Goal: Find specific page/section: Find specific page/section

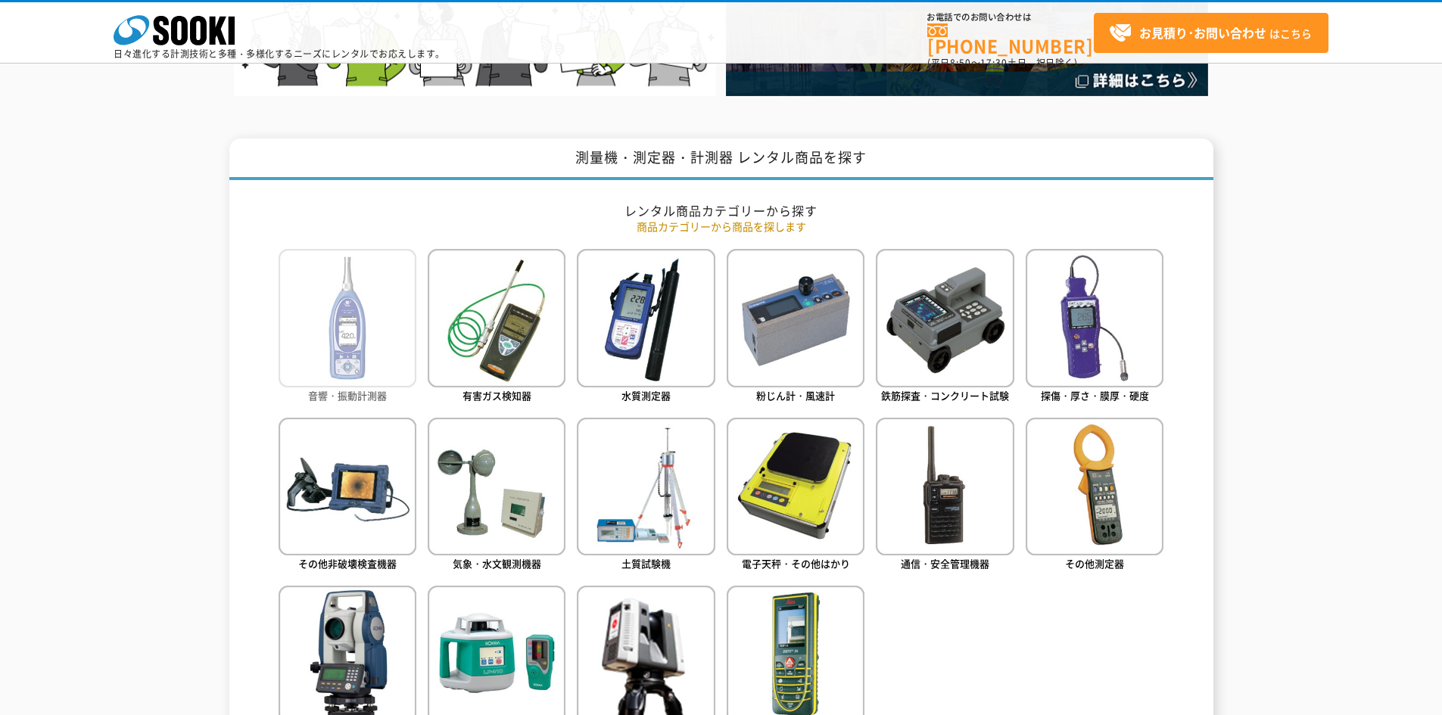
scroll to position [529, 0]
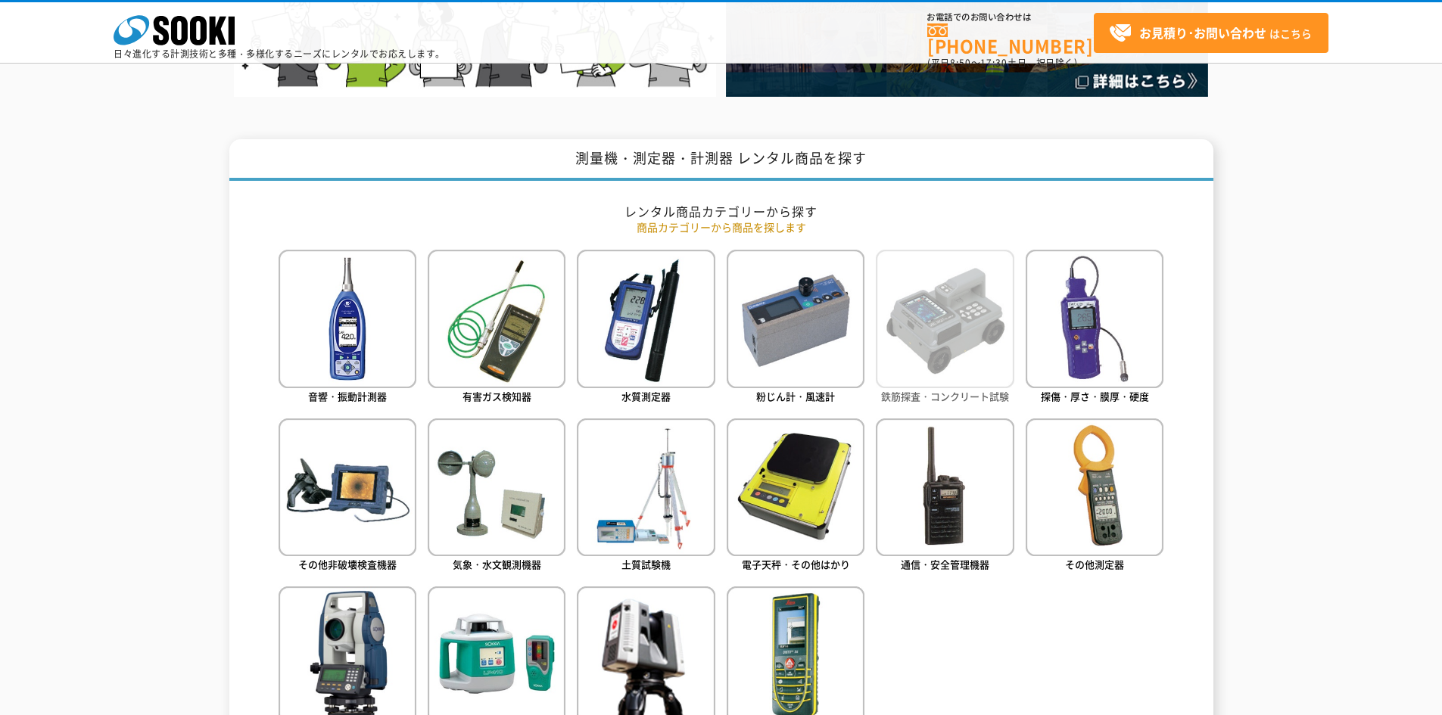
click at [913, 324] on img at bounding box center [945, 319] width 138 height 138
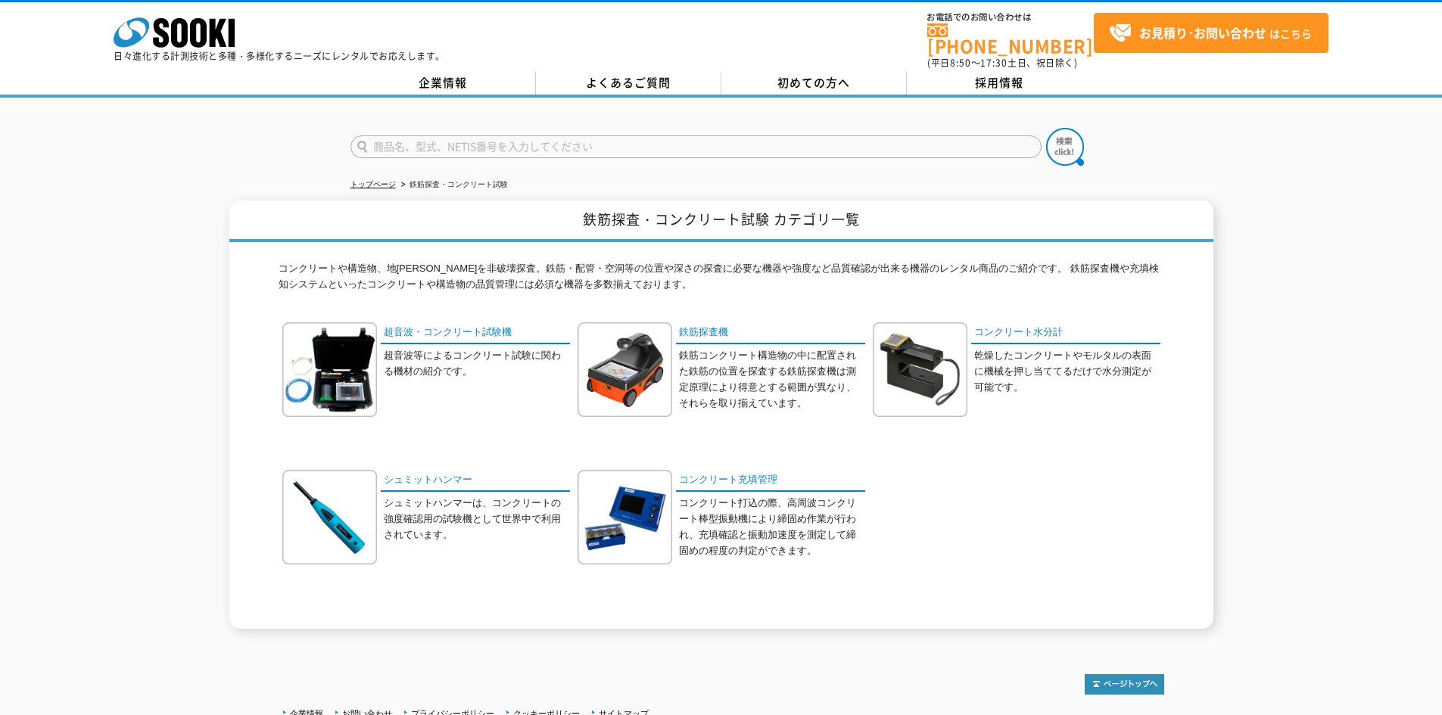
scroll to position [120, 0]
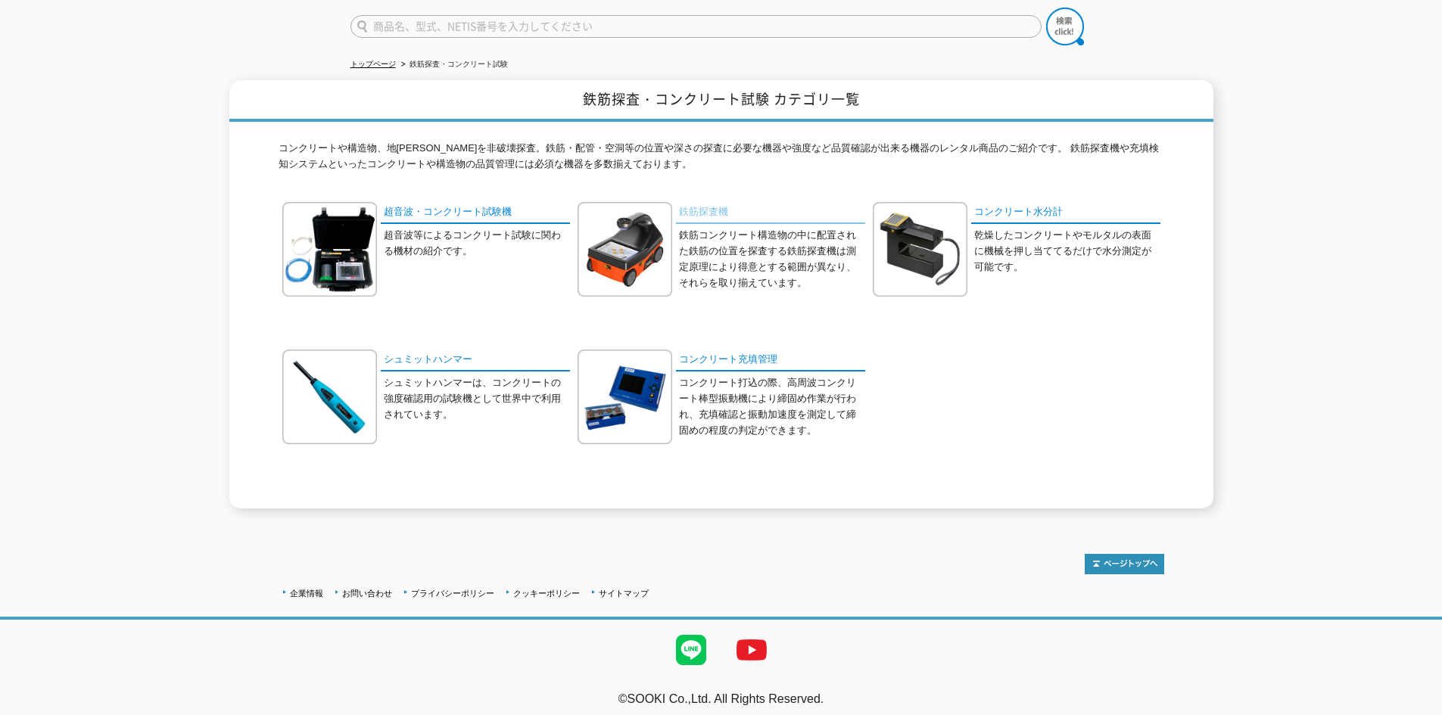
click at [704, 207] on link "鉄筋探査機" at bounding box center [770, 213] width 189 height 22
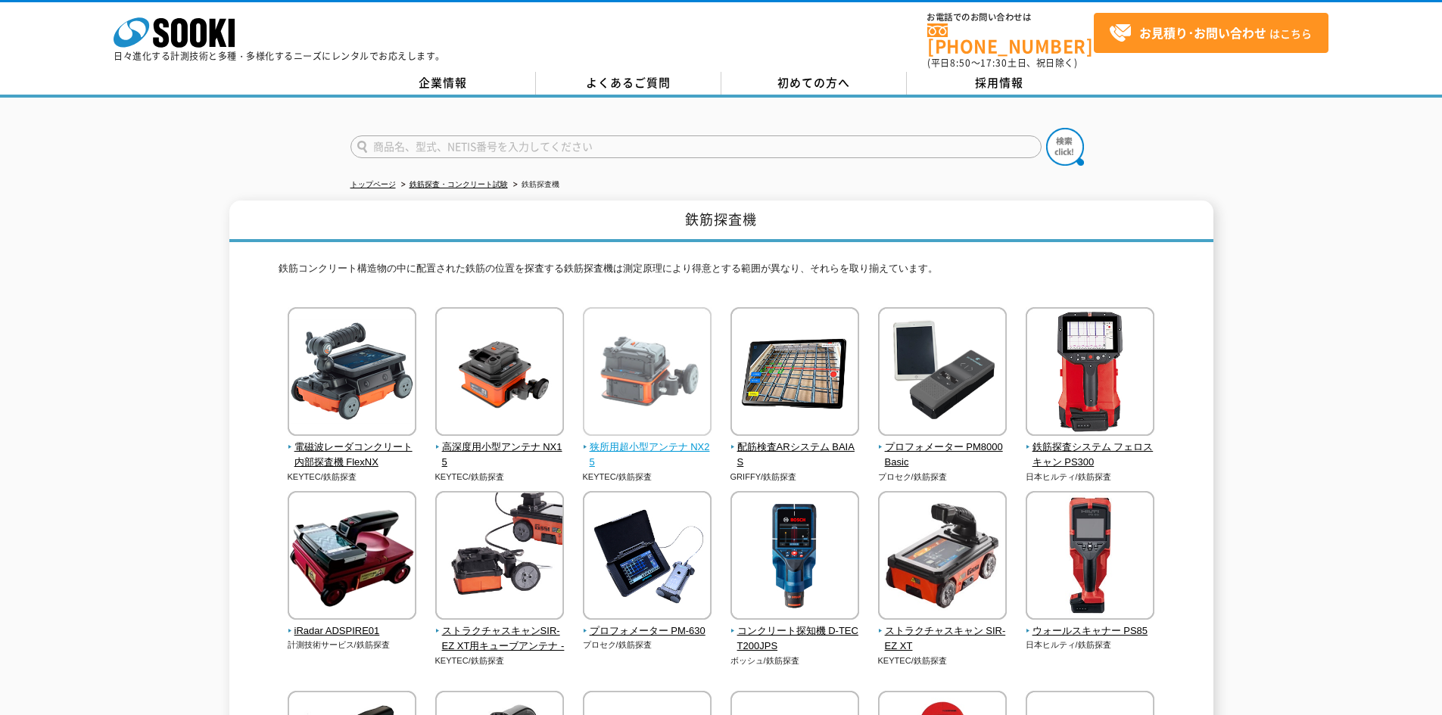
scroll to position [76, 0]
